Goal: Transaction & Acquisition: Purchase product/service

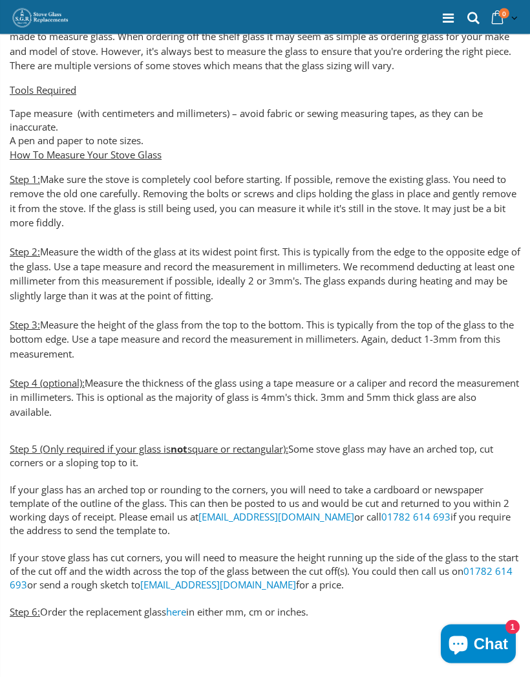
scroll to position [416, 0]
click at [186, 605] on link "here" at bounding box center [176, 611] width 20 height 13
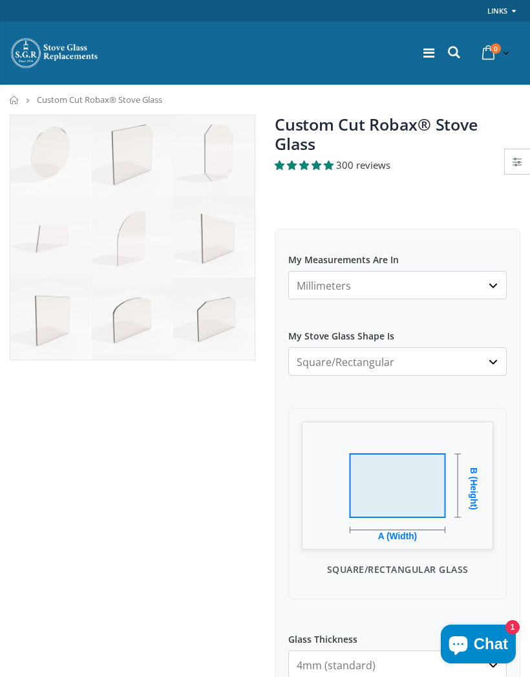
click at [476, 279] on select "Millimeters Centimeters Inches" at bounding box center [397, 285] width 218 height 28
click at [491, 347] on select "Square/Rectangular Arched Half Arch Both Top Corners Cut Single Corner Cut All …" at bounding box center [397, 361] width 218 height 28
click at [502, 347] on select "Square/Rectangular Arched Half Arch Both Top Corners Cut Single Corner Cut All …" at bounding box center [397, 361] width 218 height 28
select select "arched"
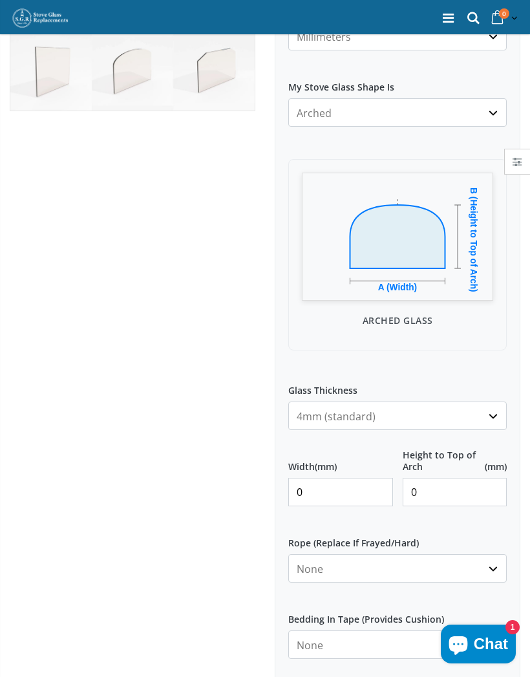
scroll to position [266, 0]
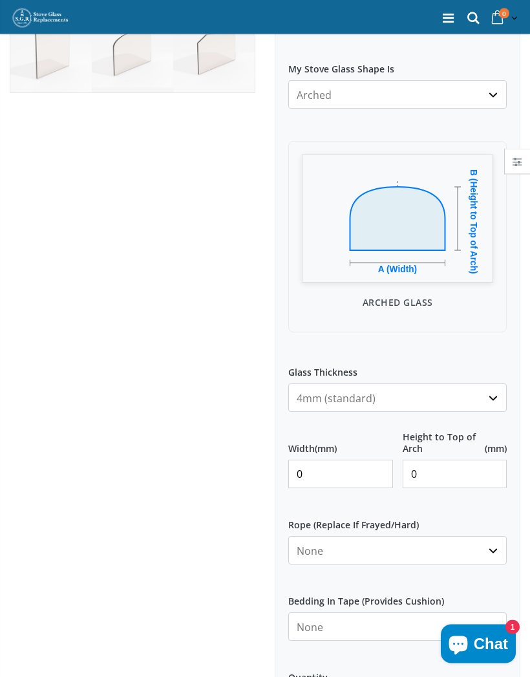
click at [338, 460] on input "0" at bounding box center [340, 474] width 105 height 28
type input "25"
click at [442, 460] on input "0" at bounding box center [455, 474] width 105 height 28
type input "22"
click at [498, 537] on select "None 3mm White 6mm White 8mm White 10mm White 12mm White 6mm Black 8mm Black 10…" at bounding box center [397, 551] width 218 height 28
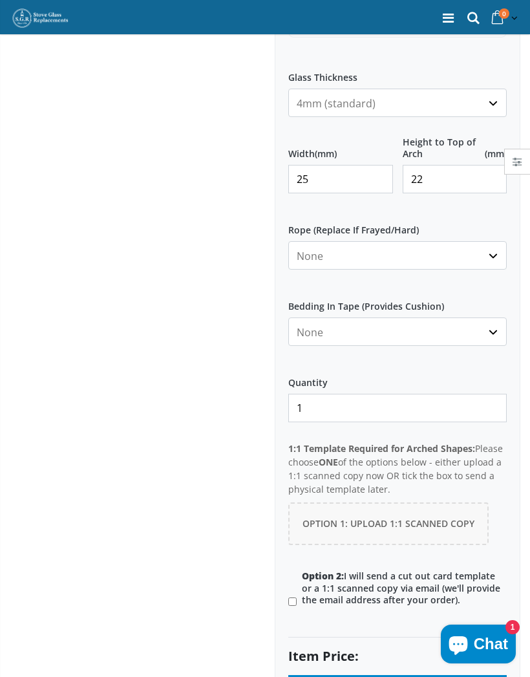
scroll to position [569, 0]
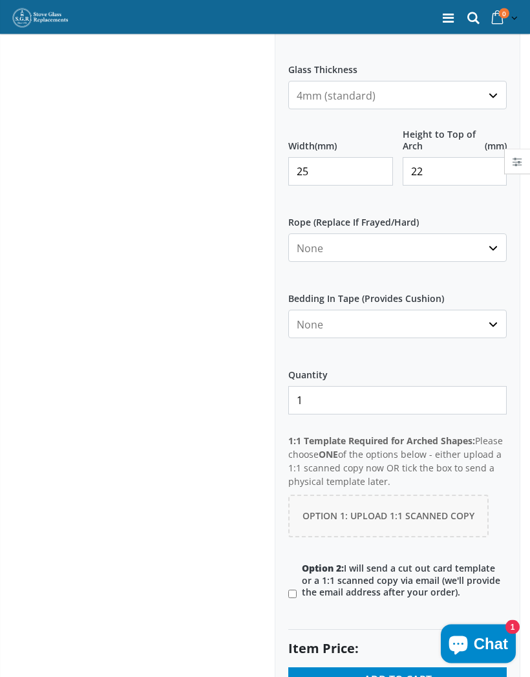
click at [467, 510] on span "Option 1: Upload 1:1 Scanned Copy" at bounding box center [389, 516] width 172 height 12
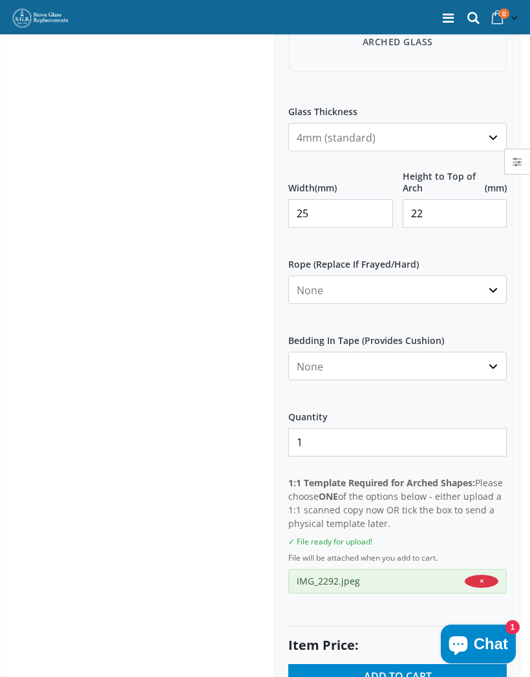
scroll to position [482, 0]
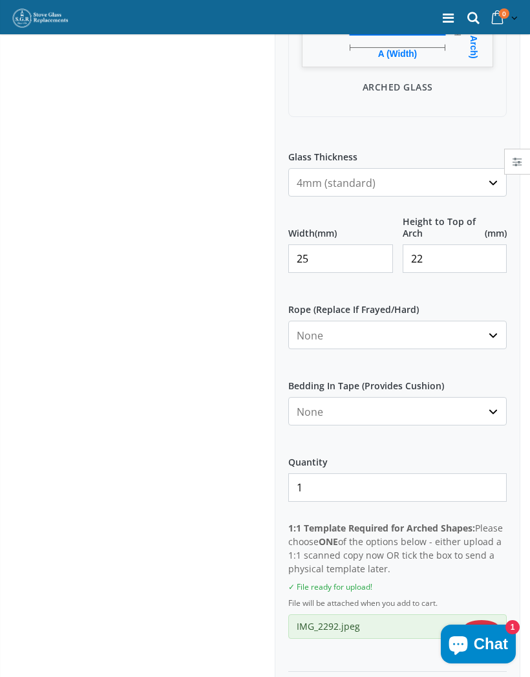
click at [457, 339] on div "My Measurements Are In Millimeters Centimeters Inches For inches, please enter …" at bounding box center [398, 247] width 246 height 1001
click at [343, 244] on input "25" at bounding box center [340, 258] width 105 height 28
type input "250"
click at [452, 245] on input "22" at bounding box center [455, 259] width 105 height 28
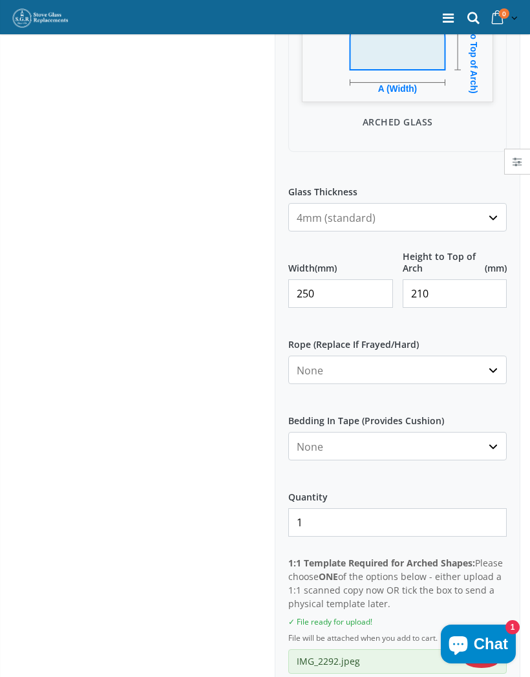
scroll to position [440, 0]
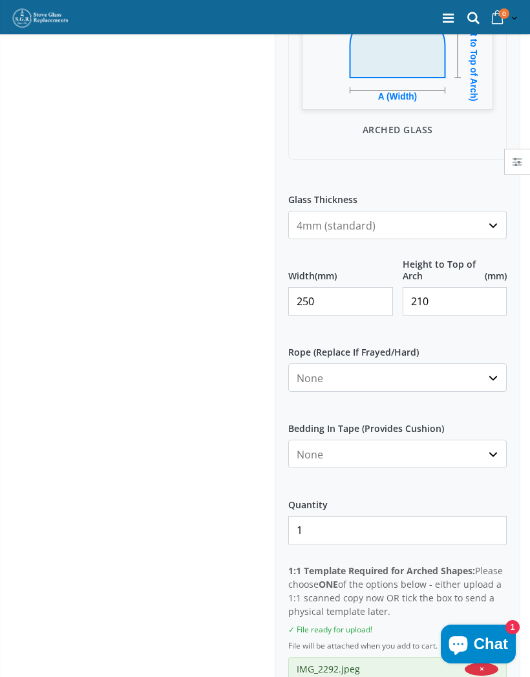
type input "210"
click at [356, 287] on input "250" at bounding box center [340, 301] width 105 height 28
type input "248"
click at [456, 287] on input "210" at bounding box center [455, 301] width 105 height 28
type input "208"
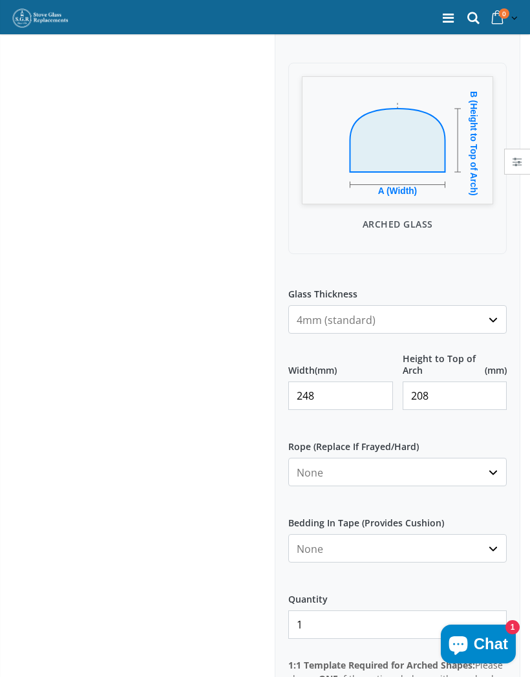
scroll to position [270, 0]
